Goal: Information Seeking & Learning: Learn about a topic

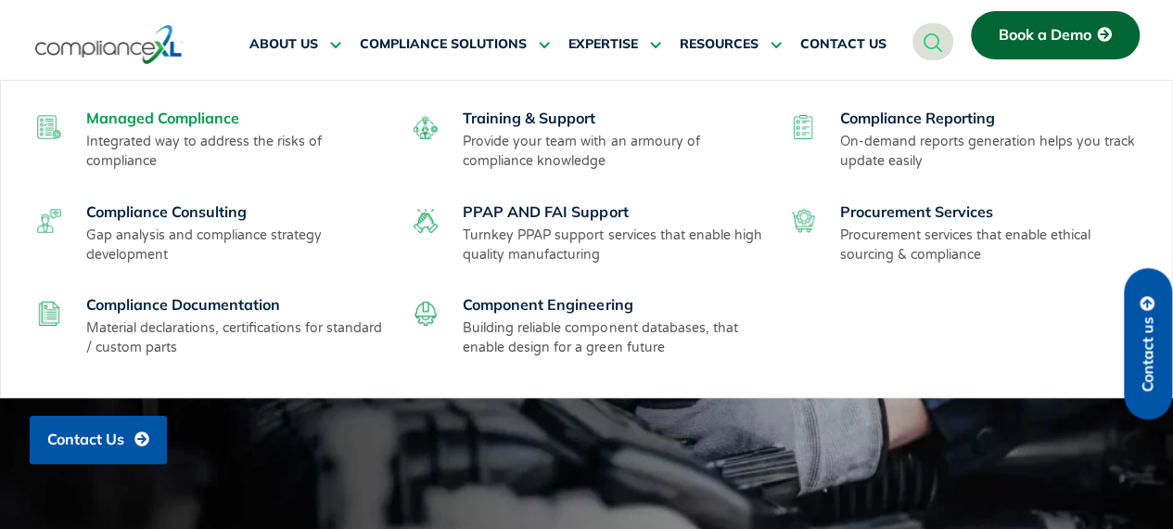
click at [134, 116] on link "Managed Compliance" at bounding box center [162, 118] width 153 height 19
